Goal: Obtain resource: Download file/media

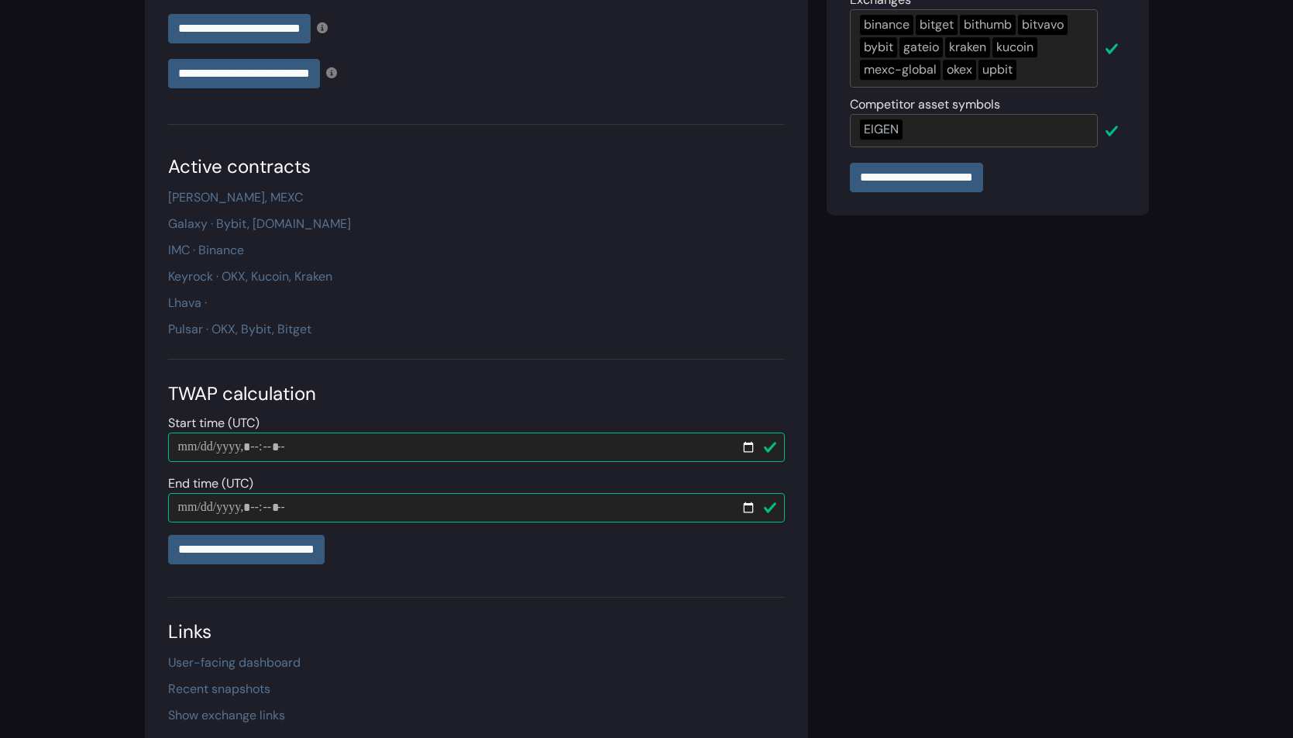
scroll to position [483, 0]
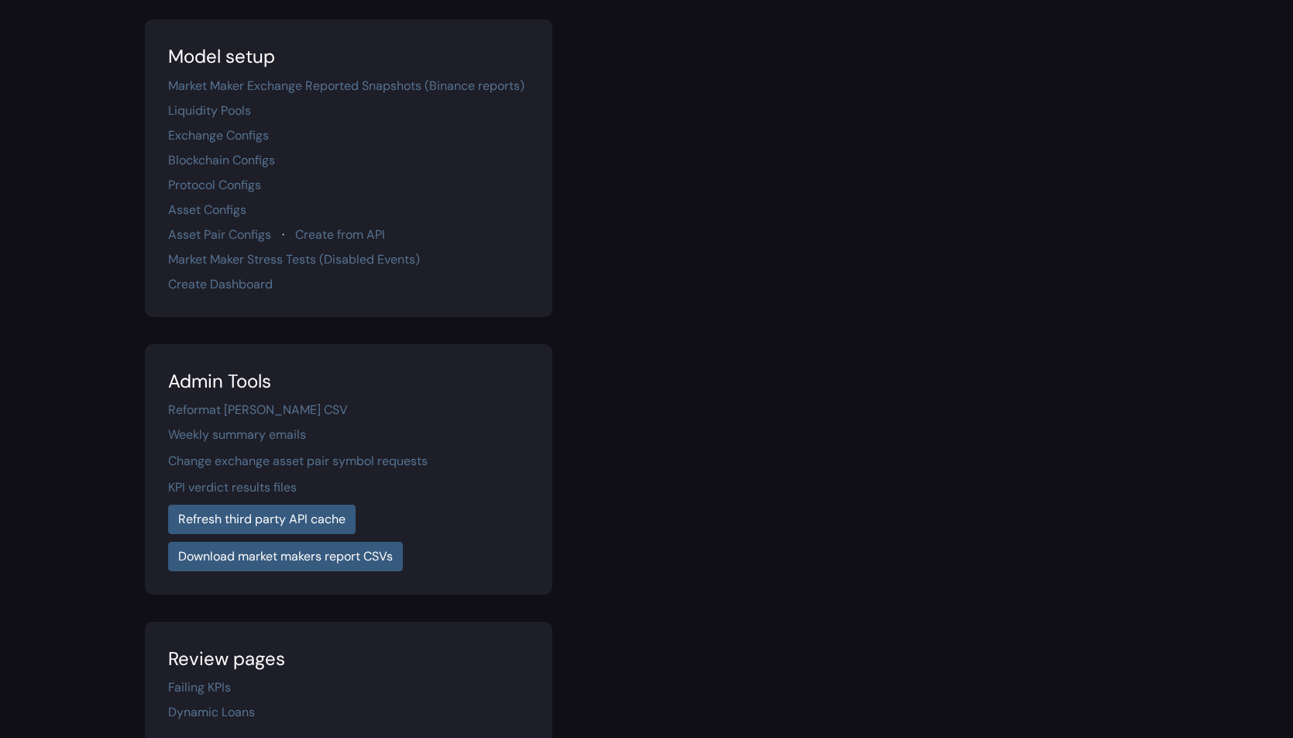
scroll to position [258, 0]
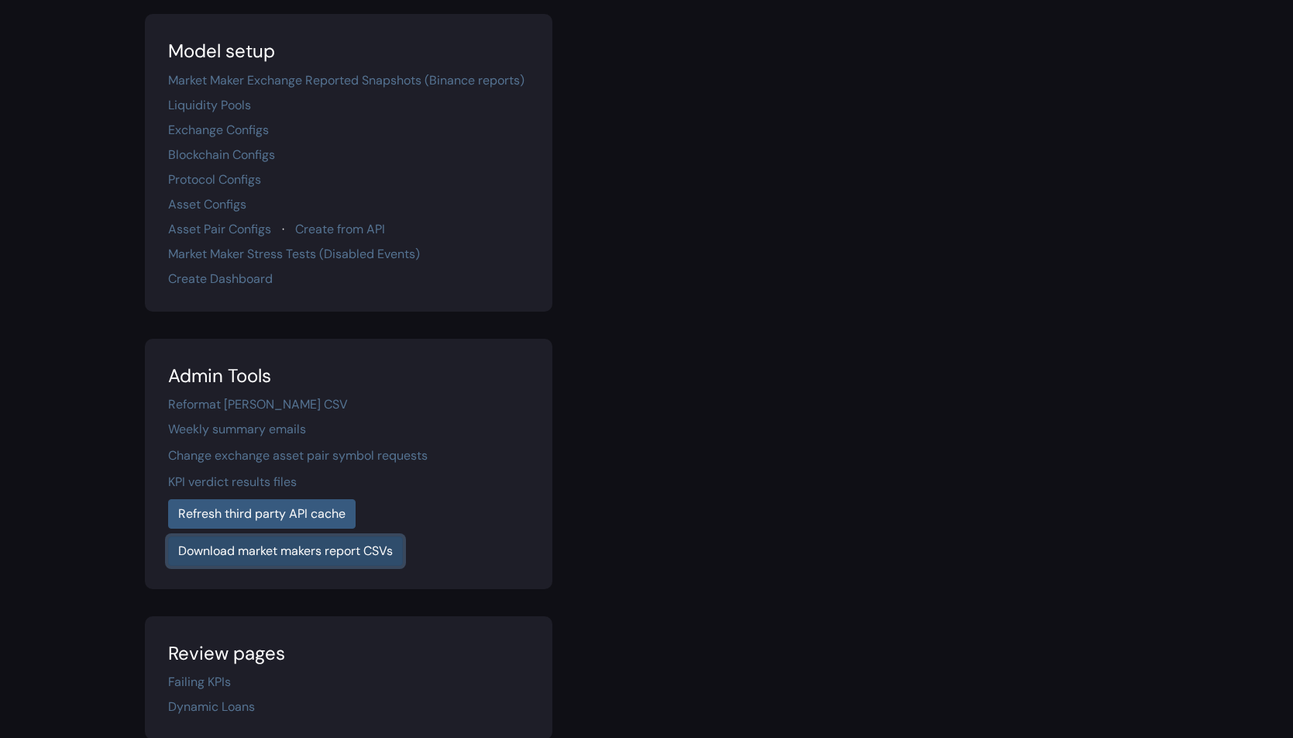
click at [358, 548] on link "Download market makers report CSVs" at bounding box center [285, 550] width 235 height 29
